Goal: Check status: Check status

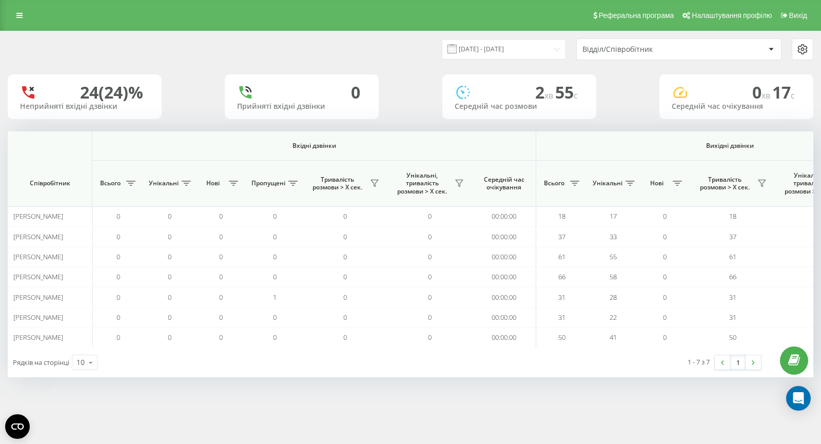
scroll to position [0, 626]
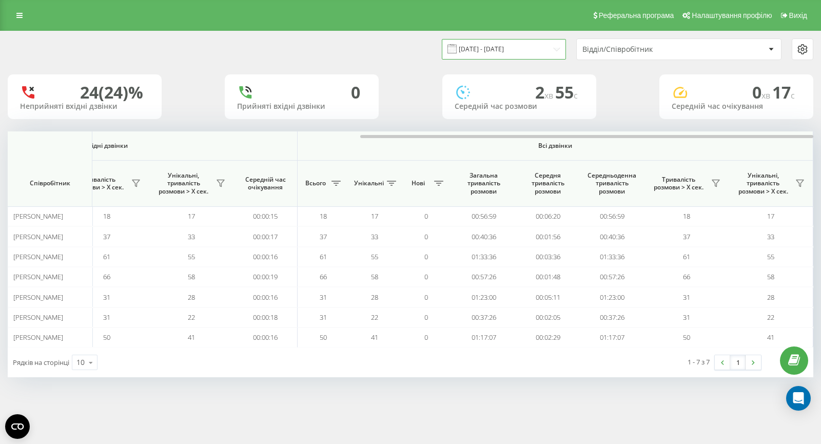
click at [502, 49] on input "20.08.2025 - 20.08.2025" at bounding box center [504, 49] width 124 height 20
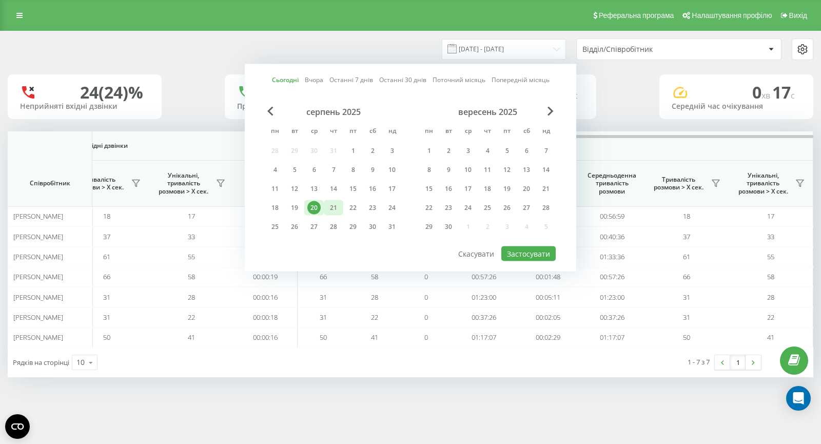
click at [333, 207] on div "21" at bounding box center [333, 207] width 13 height 13
click at [521, 252] on button "Застосувати" at bounding box center [529, 253] width 54 height 15
type input "[DATE] - [DATE]"
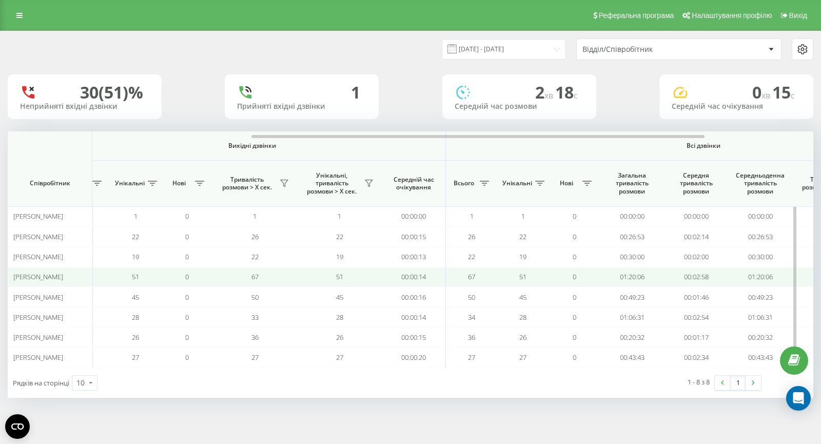
scroll to position [0, 492]
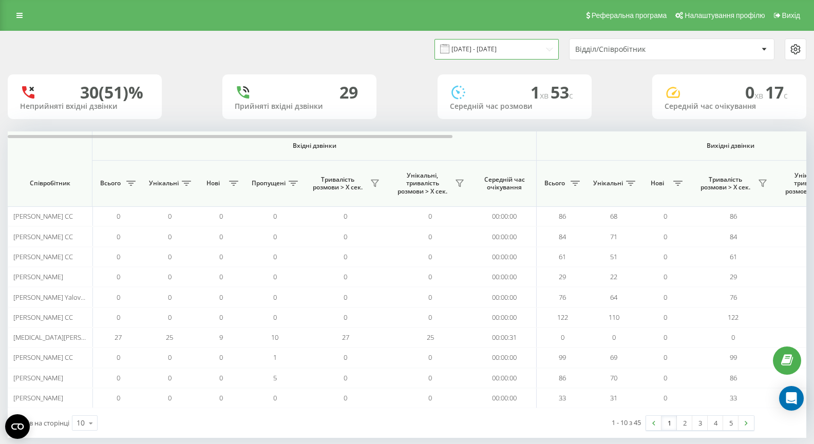
click at [489, 48] on input "[DATE] - [DATE]" at bounding box center [496, 49] width 124 height 20
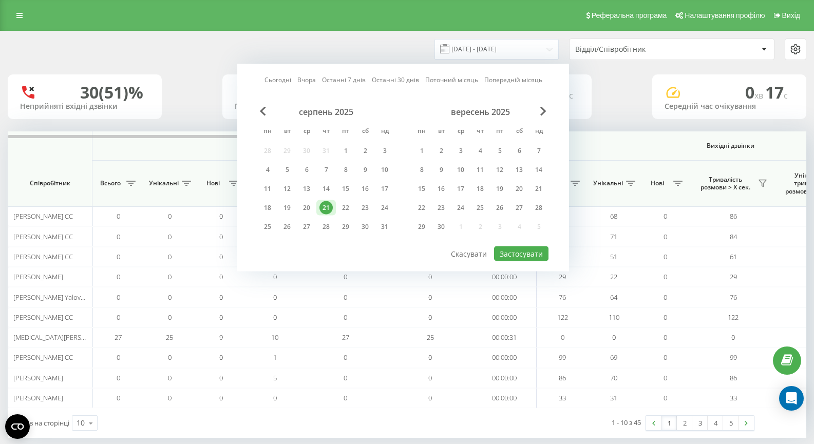
click at [333, 211] on div "21" at bounding box center [326, 207] width 20 height 15
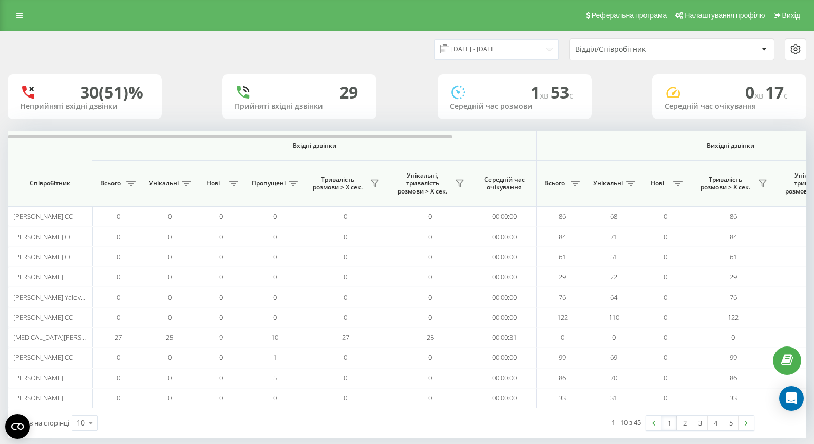
click at [623, 50] on div "Відділ/Співробітник" at bounding box center [636, 49] width 123 height 9
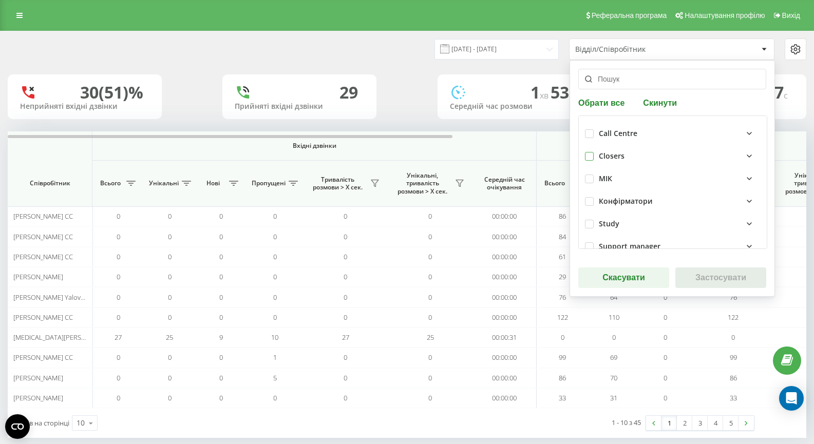
click at [591, 152] on label at bounding box center [589, 152] width 9 height 0
checkbox input "true"
click at [706, 278] on button "Застосувати" at bounding box center [720, 277] width 91 height 21
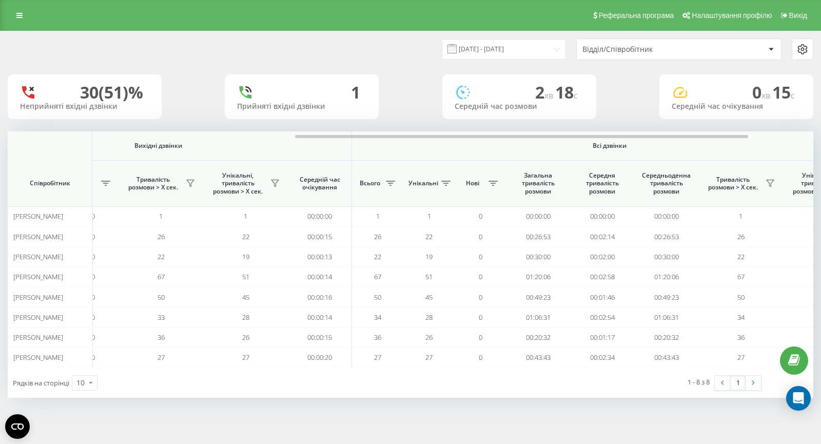
scroll to position [0, 626]
